Goal: Information Seeking & Learning: Learn about a topic

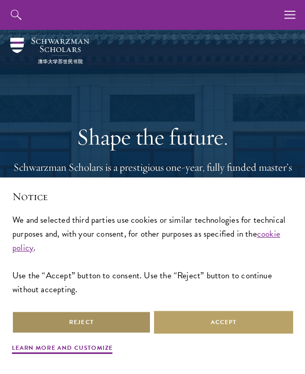
click at [120, 320] on button "Reject" at bounding box center [81, 322] width 139 height 23
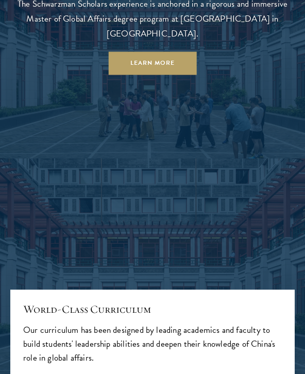
scroll to position [858, 0]
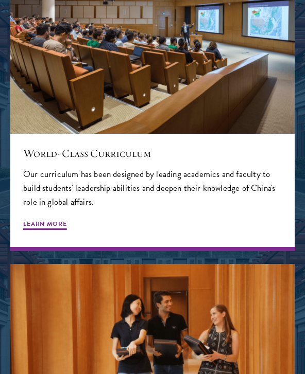
click at [163, 167] on p "Our curriculum has been designed by leading academics and faculty to build stud…" at bounding box center [152, 188] width 258 height 42
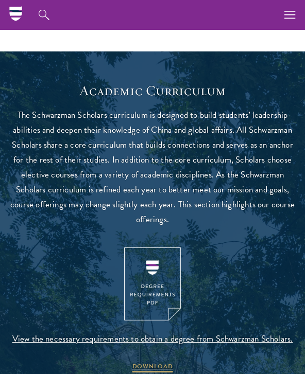
scroll to position [571, 0]
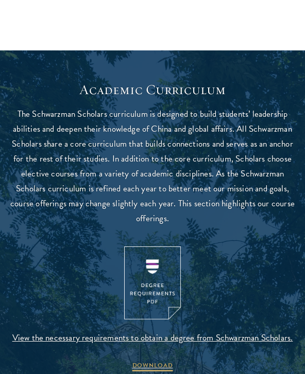
click at [157, 250] on img at bounding box center [152, 282] width 57 height 73
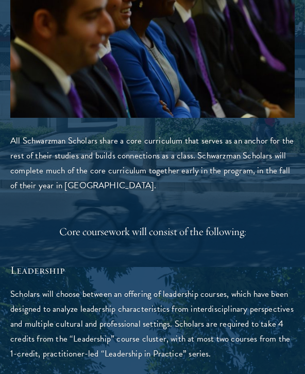
scroll to position [1133, 0]
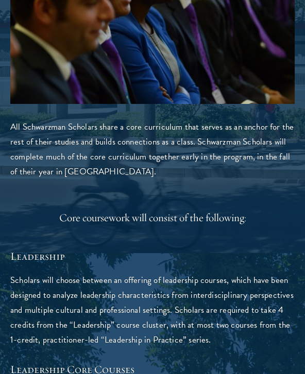
click at [142, 144] on p "All Schwarzman Scholars share a core curriculum that serves as an anchor for th…" at bounding box center [152, 149] width 284 height 60
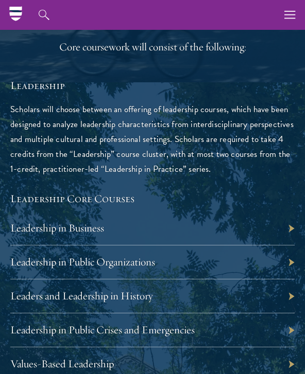
scroll to position [1301, 0]
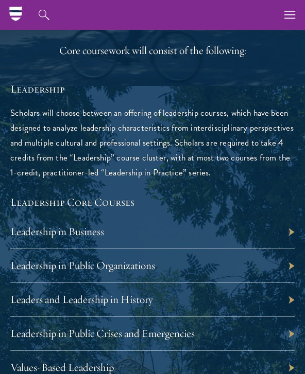
click at [205, 243] on div "Leadership in Business" at bounding box center [152, 232] width 284 height 34
click at [282, 228] on div "Leadership in Business" at bounding box center [152, 232] width 284 height 34
click at [117, 238] on div "Leadership in Business" at bounding box center [152, 232] width 284 height 34
click at [83, 228] on link "Leadership in Business" at bounding box center [57, 231] width 94 height 13
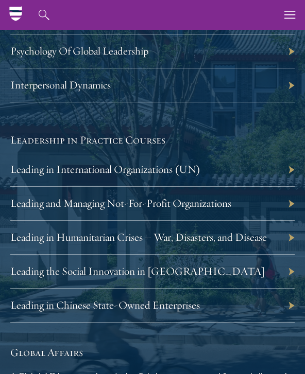
scroll to position [1729, 0]
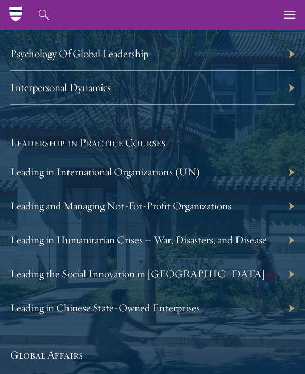
click at [196, 233] on link "Leading in Humanitarian Crises – War, Disasters, and Disease" at bounding box center [138, 239] width 256 height 13
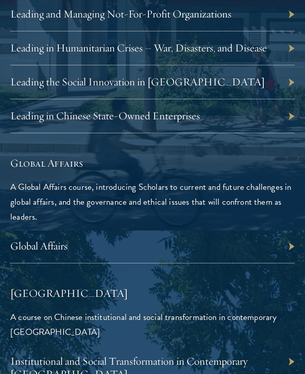
scroll to position [1919, 0]
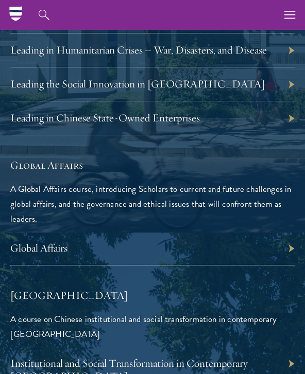
click at [60, 241] on link "Global Affairs" at bounding box center [38, 247] width 57 height 13
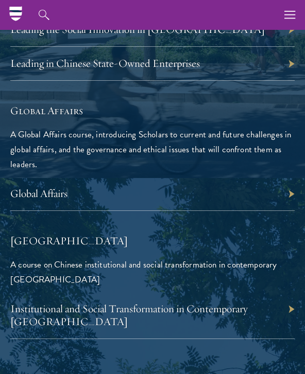
scroll to position [1973, 0]
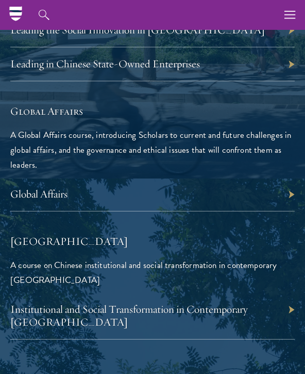
click at [172, 303] on link "Institutional and Social Transformation in Contemporary China" at bounding box center [128, 316] width 237 height 26
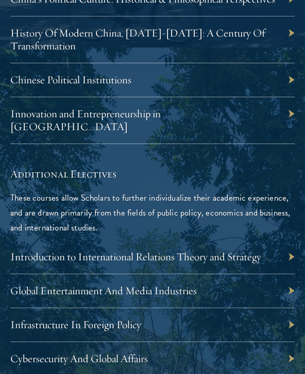
scroll to position [2869, 0]
click at [122, 284] on link "Global Entertainment And Media Industries" at bounding box center [103, 290] width 186 height 13
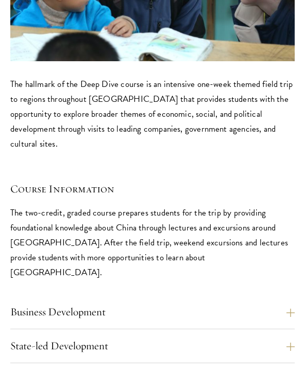
scroll to position [4006, 0]
click at [289, 304] on button "Business Development" at bounding box center [152, 312] width 284 height 17
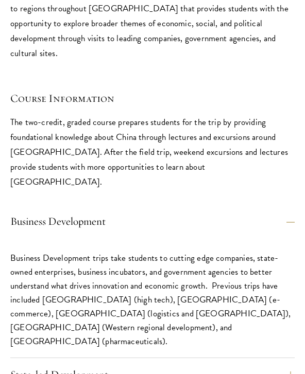
scroll to position [4098, 0]
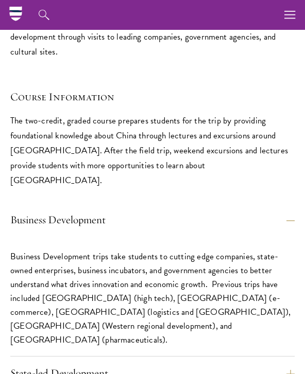
click at [212, 365] on button "State-led Development" at bounding box center [152, 373] width 284 height 17
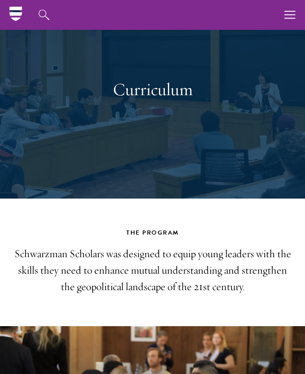
scroll to position [0, 0]
